Goal: Task Accomplishment & Management: Use online tool/utility

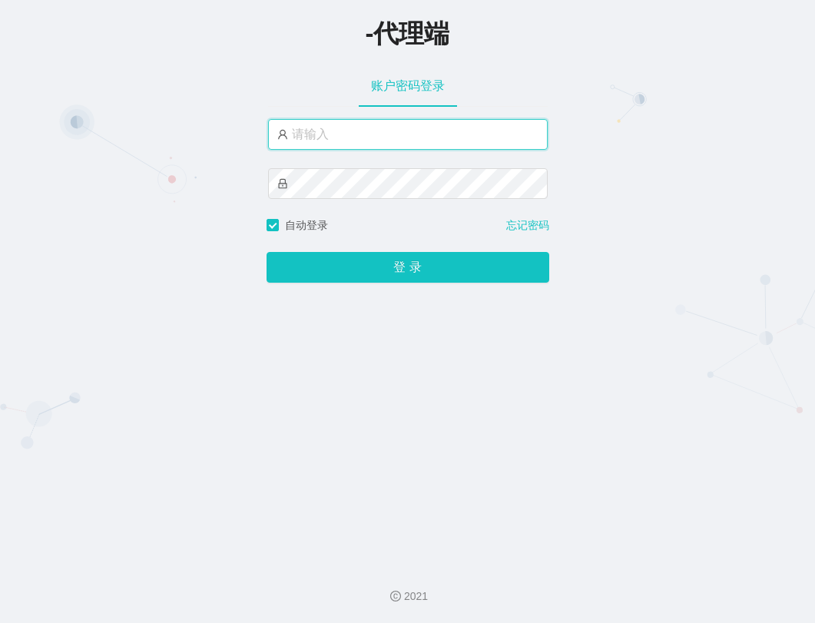
click at [406, 138] on input "text" at bounding box center [408, 134] width 280 height 31
click at [318, 141] on input "text" at bounding box center [408, 134] width 280 height 31
paste input "xiaowei02"
type input "xiaowei02"
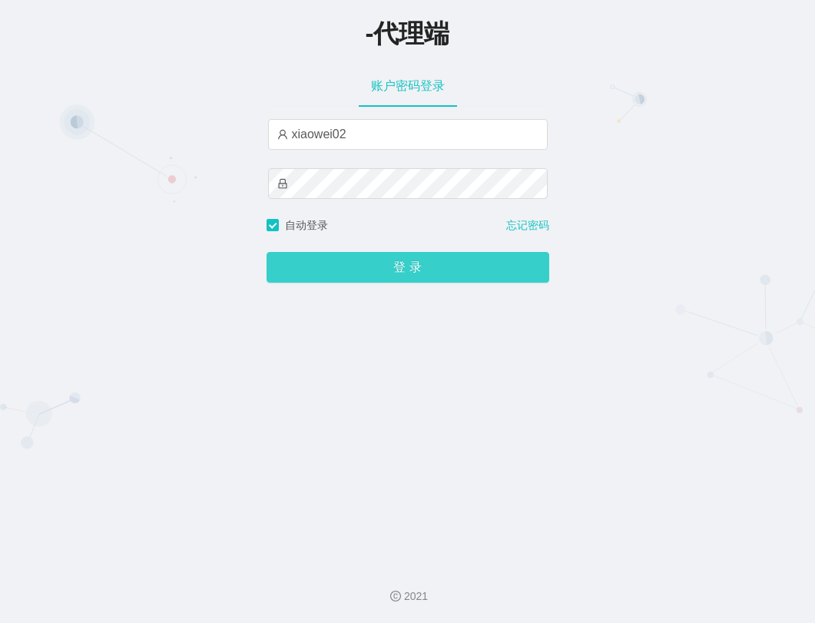
click at [404, 260] on button "登 录" at bounding box center [408, 267] width 283 height 31
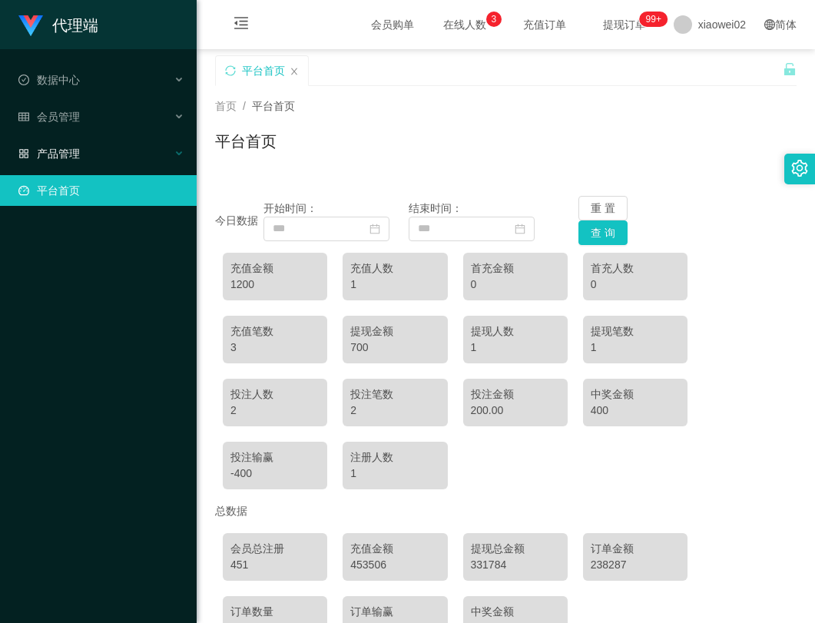
click at [128, 141] on div "产品管理" at bounding box center [98, 153] width 197 height 31
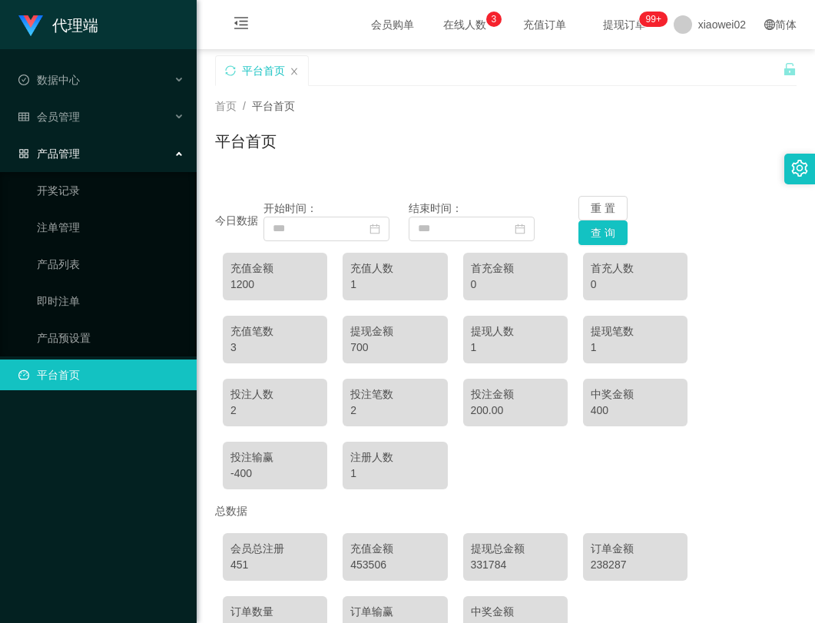
click at [126, 162] on div "产品管理" at bounding box center [98, 153] width 197 height 31
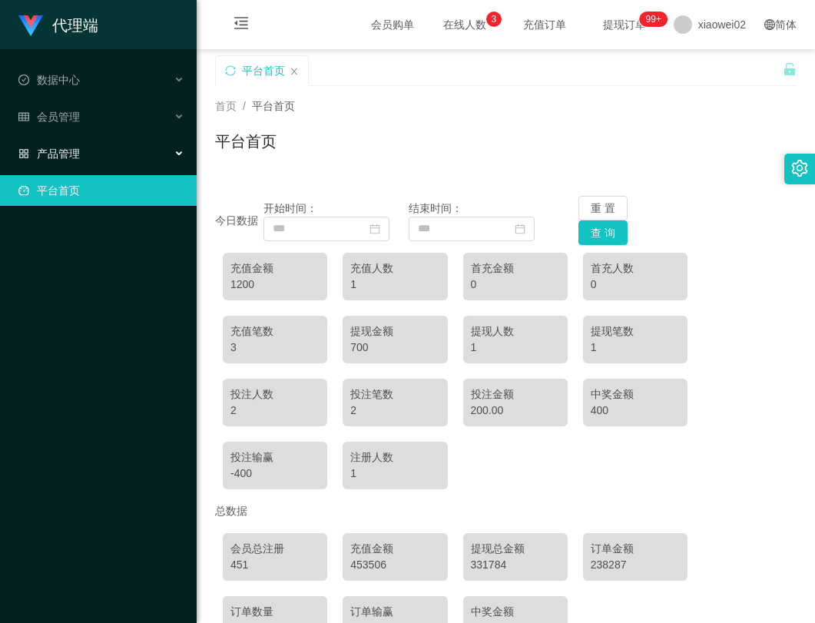
click at [120, 148] on div "产品管理" at bounding box center [98, 153] width 197 height 31
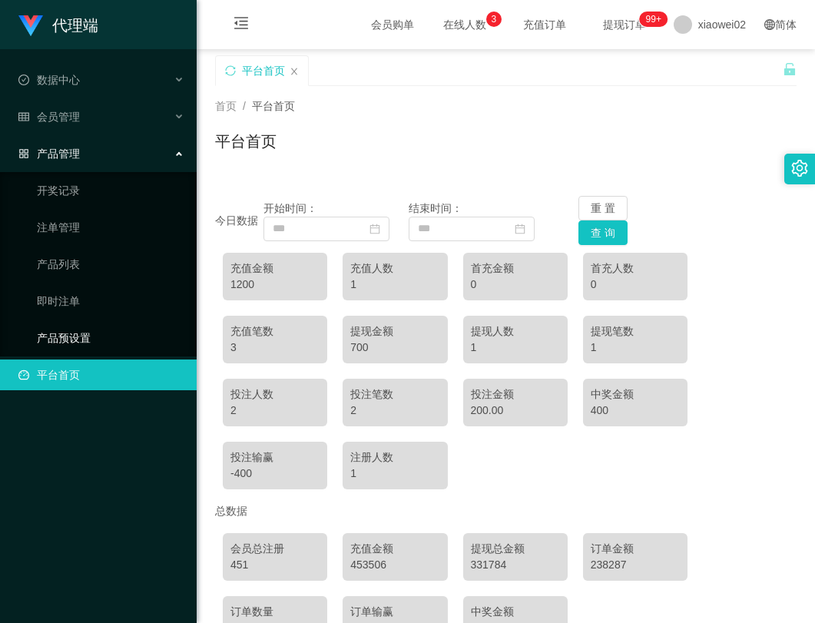
click at [78, 346] on link "产品预设置" at bounding box center [111, 338] width 148 height 31
